Goal: Task Accomplishment & Management: Manage account settings

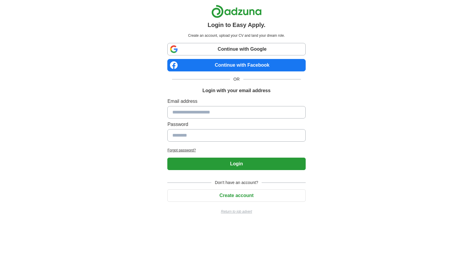
click at [243, 43] on link "Continue with Google" at bounding box center [236, 49] width 138 height 12
click at [203, 49] on link "Continue with Google" at bounding box center [236, 49] width 138 height 12
click at [204, 54] on link "Continue with Google" at bounding box center [236, 49] width 138 height 12
